Goal: Task Accomplishment & Management: Manage account settings

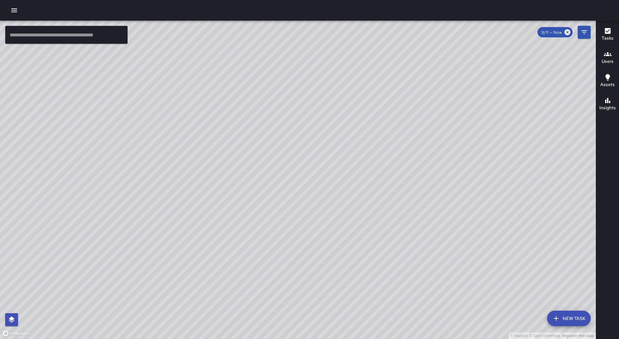
click at [11, 6] on icon "button" at bounding box center [14, 10] width 8 height 8
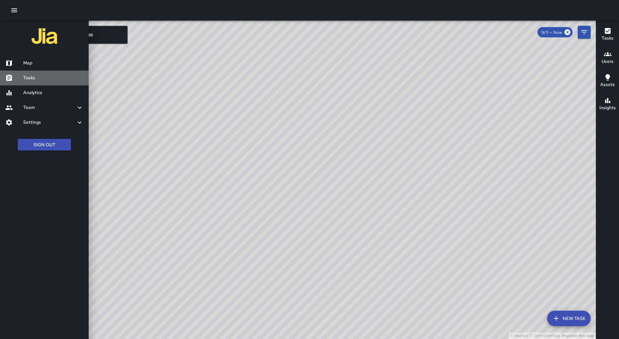
click at [63, 80] on h6 "Tasks" at bounding box center [53, 77] width 60 height 7
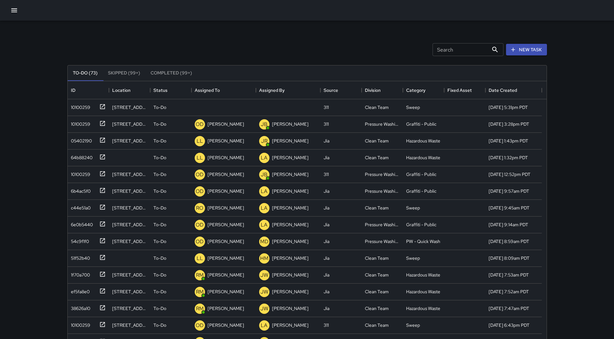
scroll to position [268, 474]
click at [215, 90] on div "Assigned To" at bounding box center [207, 90] width 25 height 18
click at [85, 105] on div "10100259" at bounding box center [79, 106] width 22 height 9
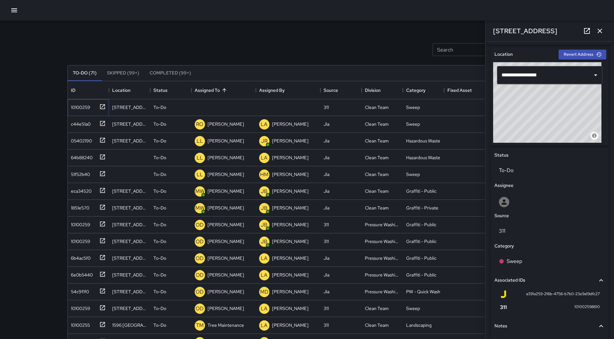
scroll to position [195, 0]
click at [220, 110] on p "Unassigned" at bounding box center [219, 107] width 23 height 6
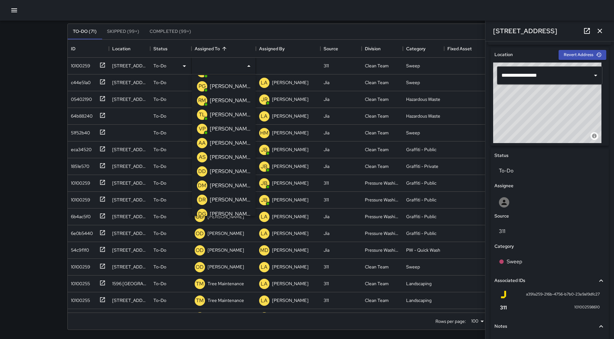
scroll to position [120, 0]
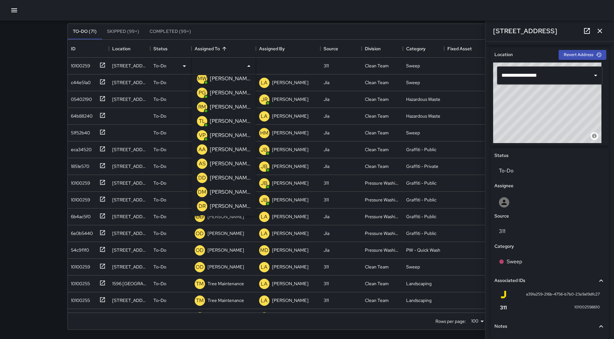
click at [228, 110] on p "[PERSON_NAME]" at bounding box center [230, 107] width 41 height 8
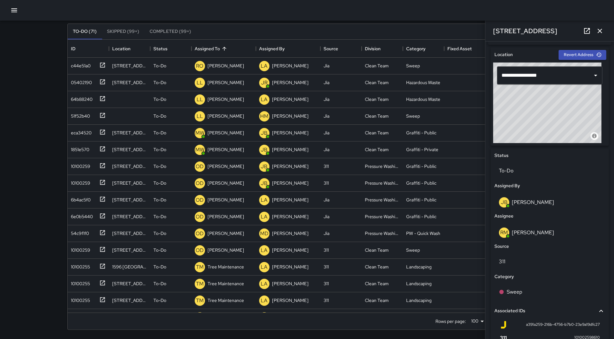
drag, startPoint x: 600, startPoint y: 30, endPoint x: 556, endPoint y: 31, distance: 44.2
click at [599, 31] on icon "button" at bounding box center [600, 31] width 5 height 5
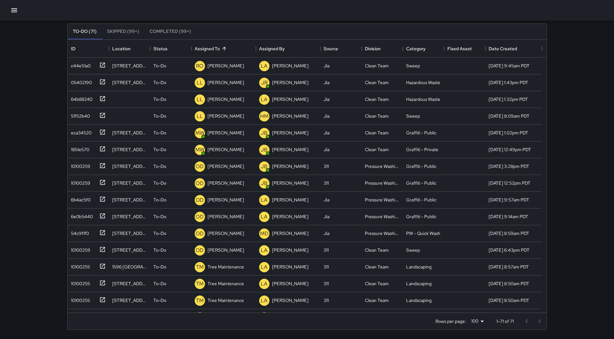
click at [13, 12] on icon "button" at bounding box center [14, 10] width 6 height 4
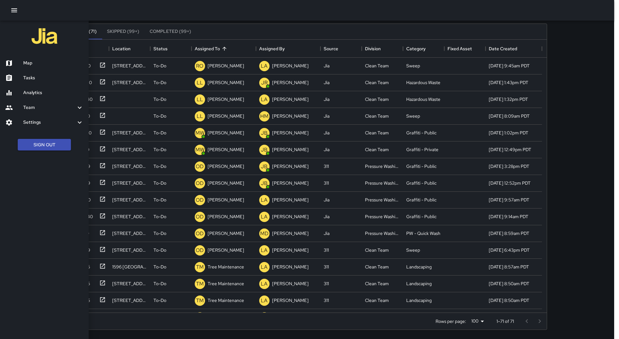
click at [233, 13] on div at bounding box center [307, 10] width 614 height 21
click at [221, 49] on div at bounding box center [309, 169] width 619 height 339
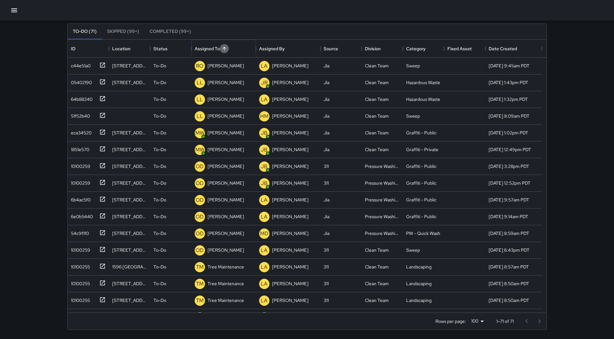
click at [221, 49] on icon "Sort" at bounding box center [224, 49] width 6 height 6
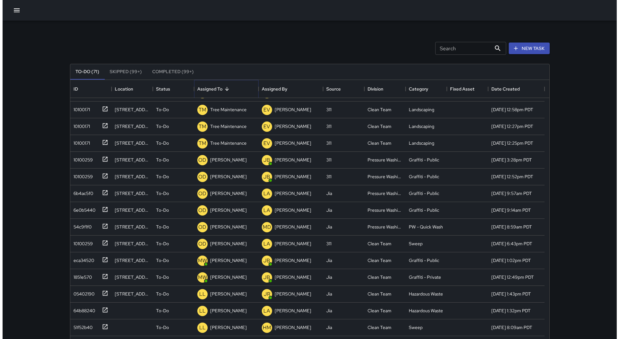
scroll to position [0, 0]
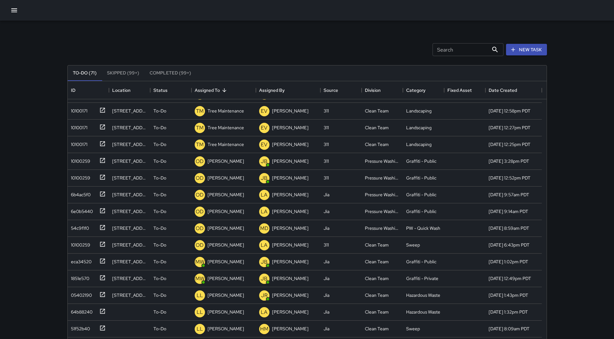
click at [12, 12] on icon "button" at bounding box center [14, 10] width 6 height 4
